Goal: Information Seeking & Learning: Learn about a topic

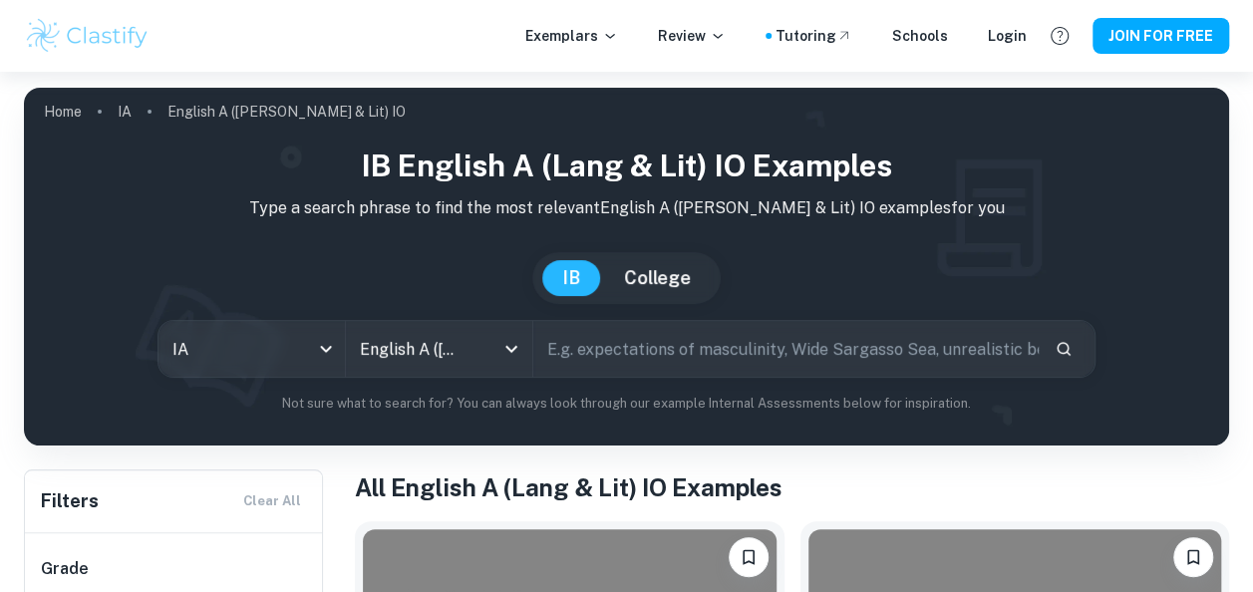
click at [634, 360] on input "text" at bounding box center [786, 349] width 507 height 56
type input "global issue"
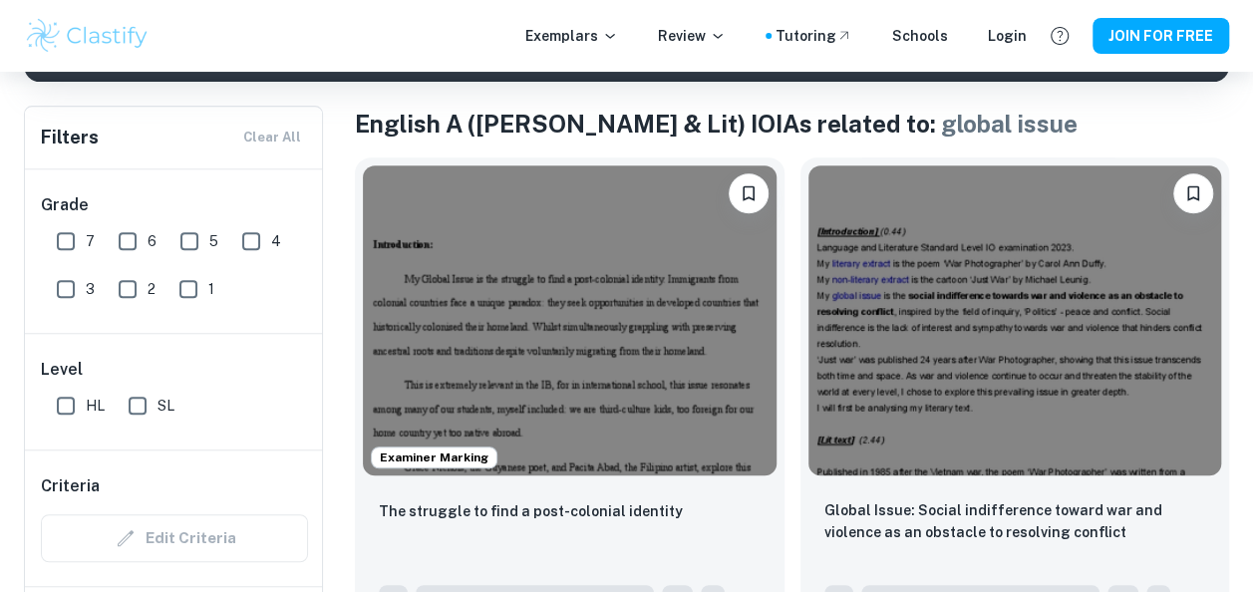
scroll to position [383, 0]
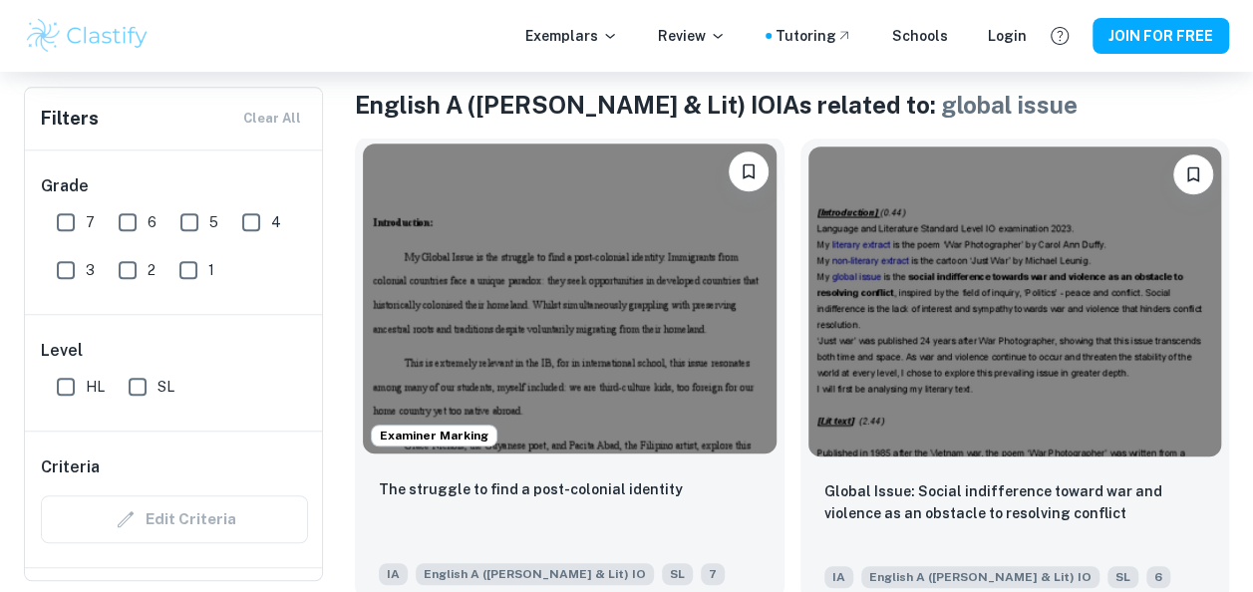
click at [639, 334] on img at bounding box center [570, 299] width 414 height 310
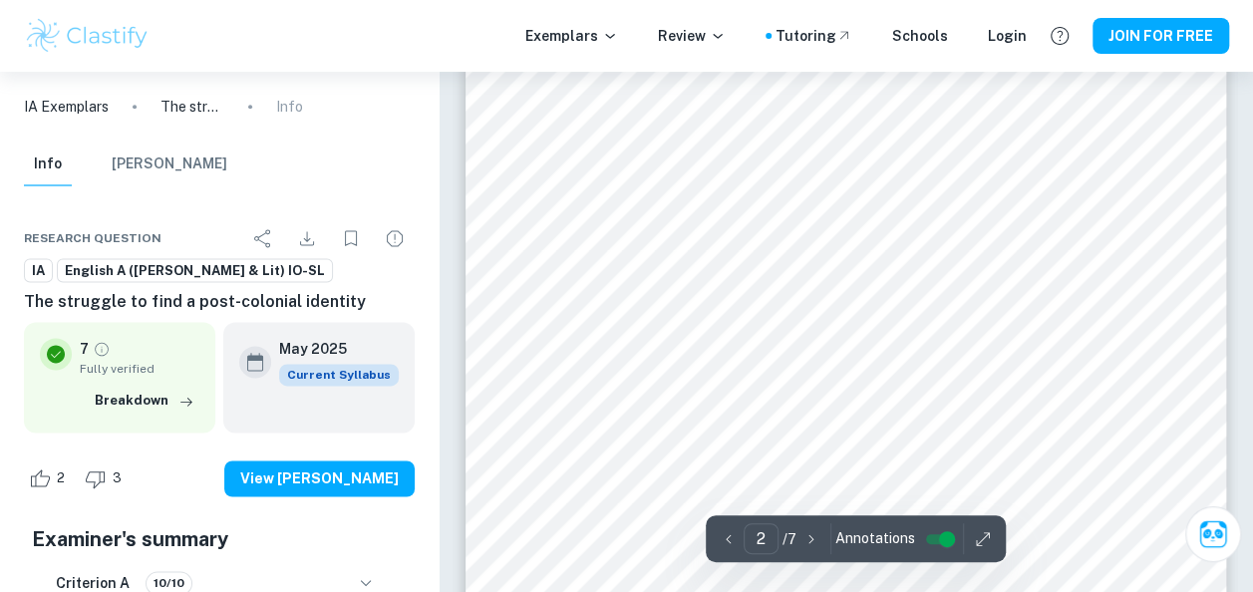
scroll to position [1297, 0]
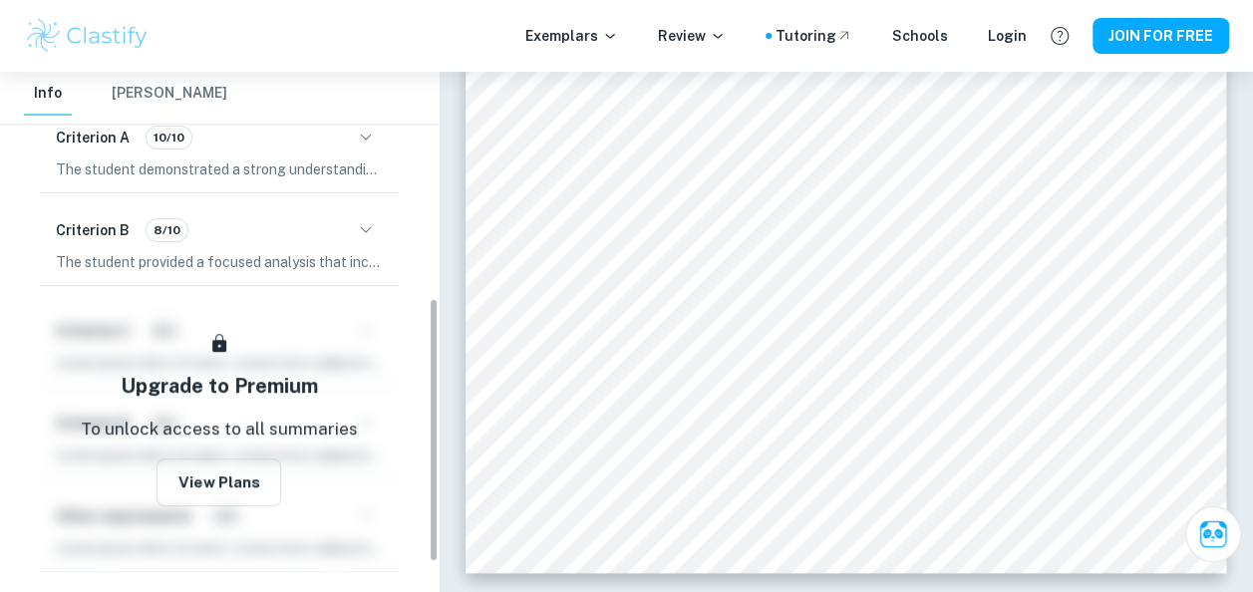
scroll to position [403, 0]
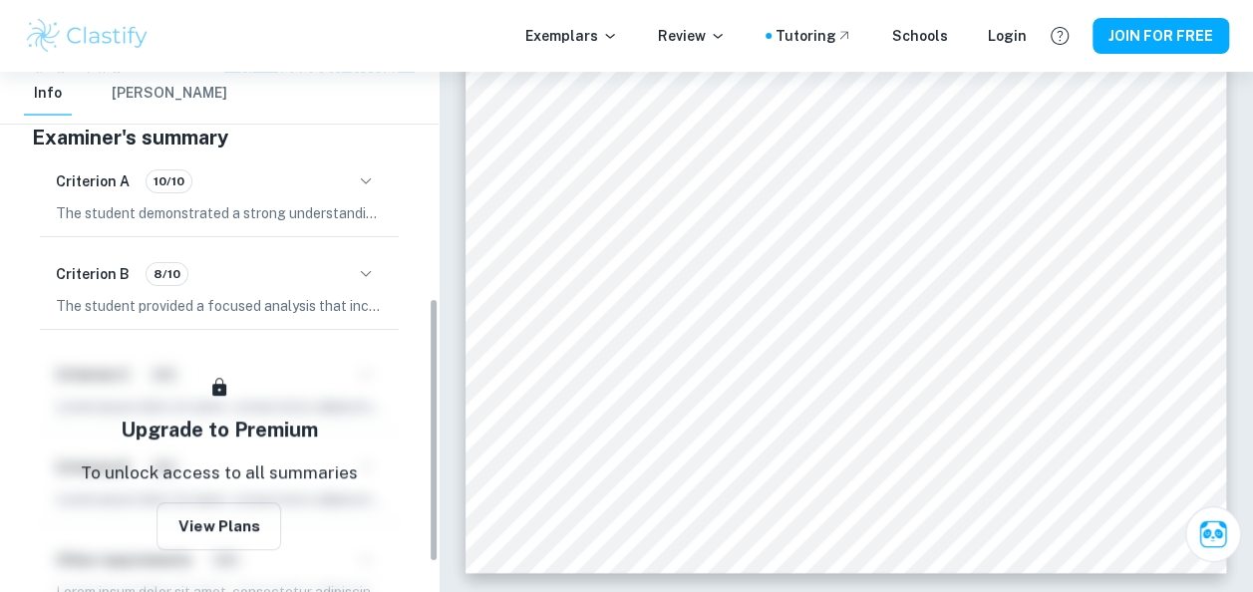
drag, startPoint x: 433, startPoint y: 295, endPoint x: 420, endPoint y: 501, distance: 205.8
click at [420, 501] on div "IA Exemplars The struggle to find a post-colonial identity Info Info [PERSON_NA…" at bounding box center [219, 332] width 439 height 521
click at [211, 195] on div "Criterion A 10/10" at bounding box center [219, 182] width 327 height 34
click at [363, 174] on icon "button" at bounding box center [366, 182] width 24 height 24
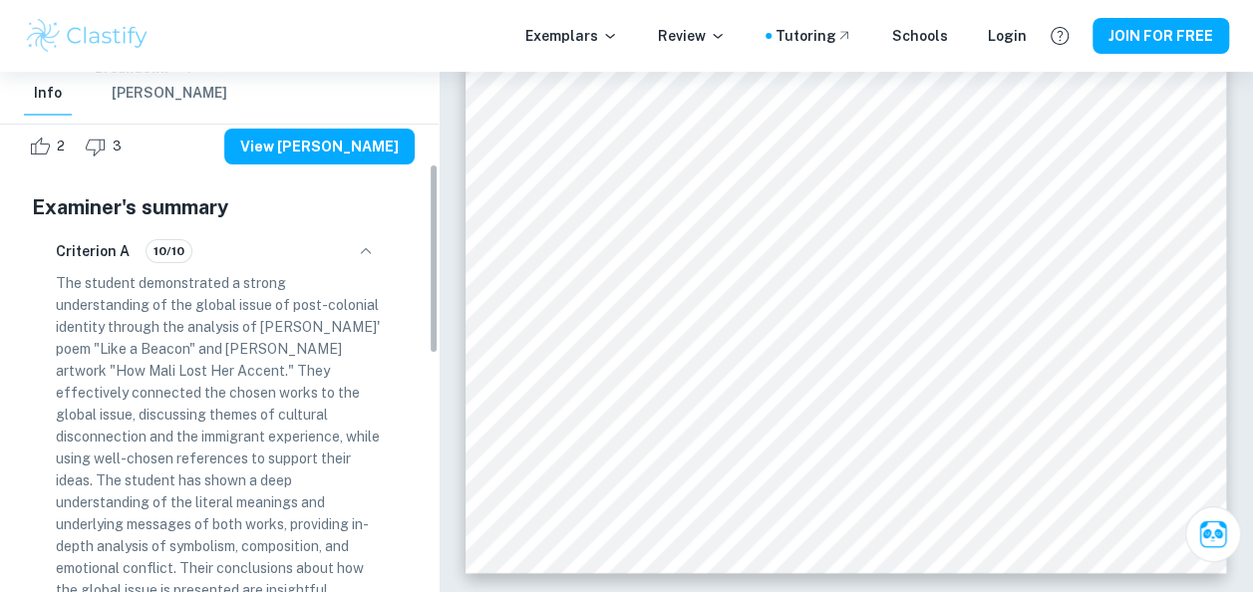
drag, startPoint x: 438, startPoint y: 283, endPoint x: 435, endPoint y: 227, distance: 55.9
click at [435, 227] on div "IA Exemplars The struggle to find a post-colonial identity Info Info [PERSON_NA…" at bounding box center [219, 332] width 439 height 521
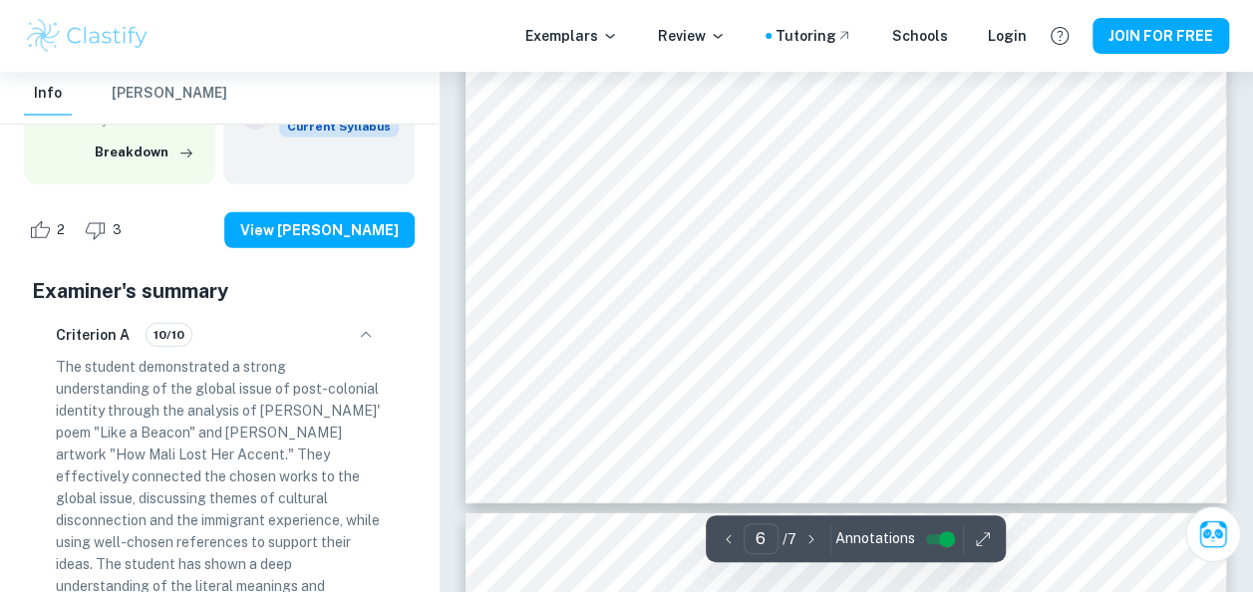
scroll to position [6287, 0]
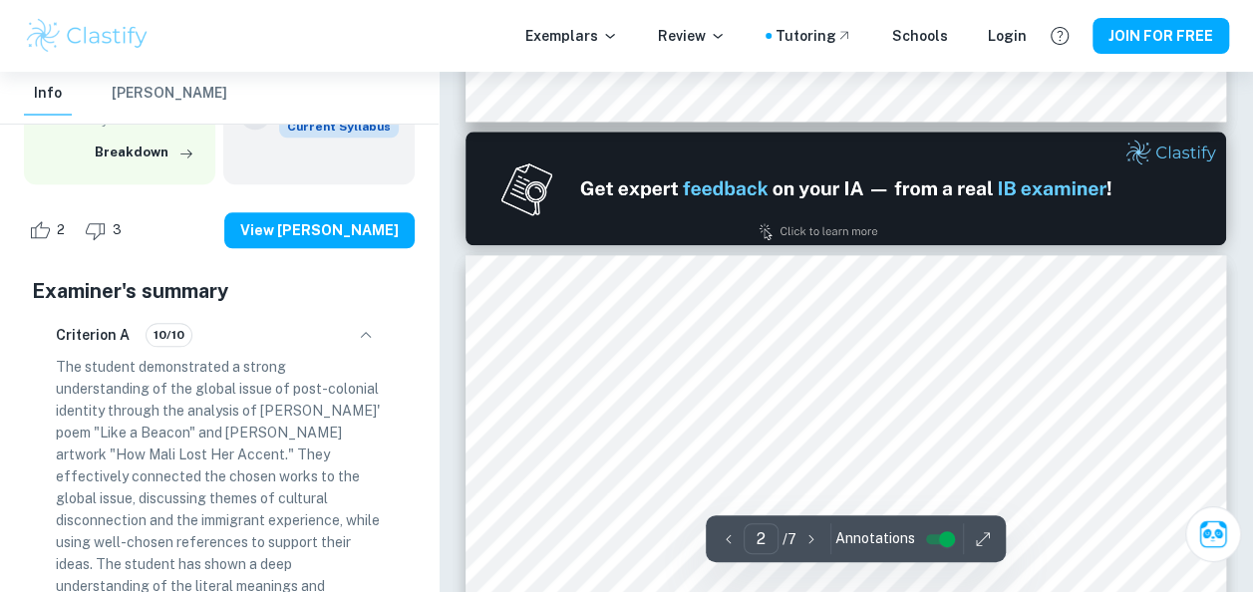
type input "1"
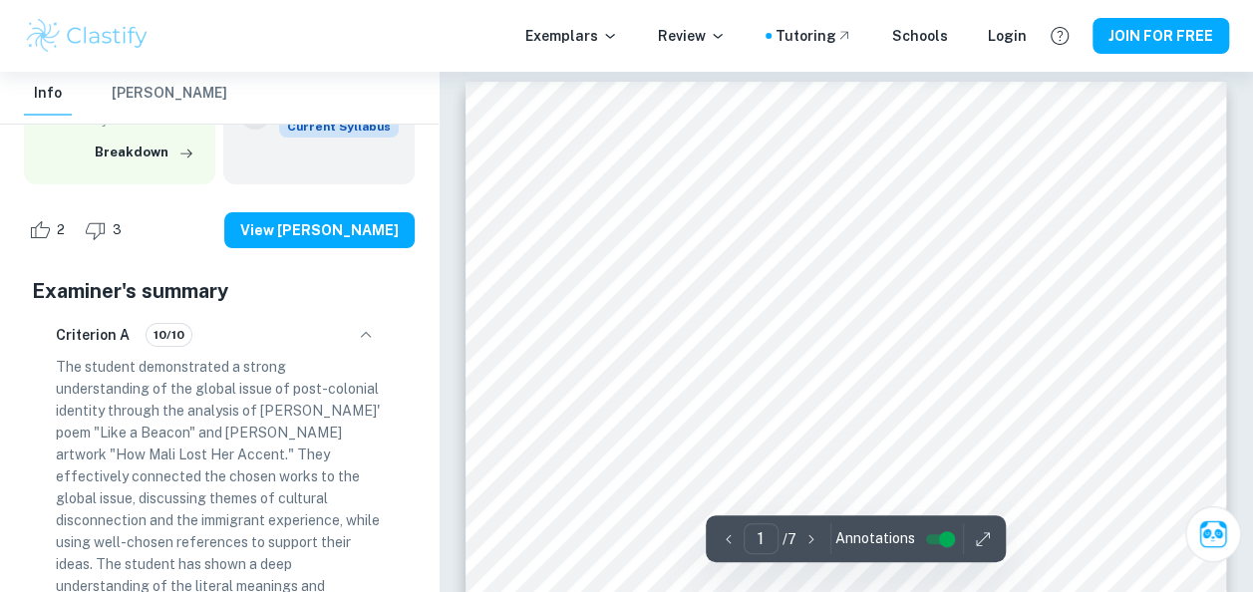
scroll to position [0, 0]
